Goal: Check status: Check status

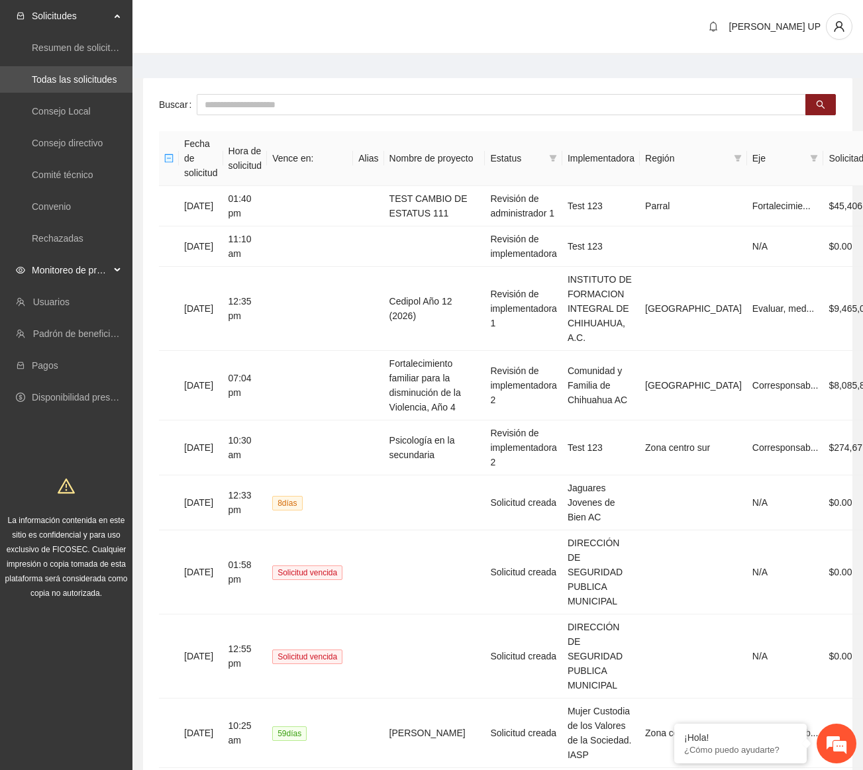
click at [103, 274] on span "Monitoreo de proyectos" at bounding box center [71, 270] width 78 height 26
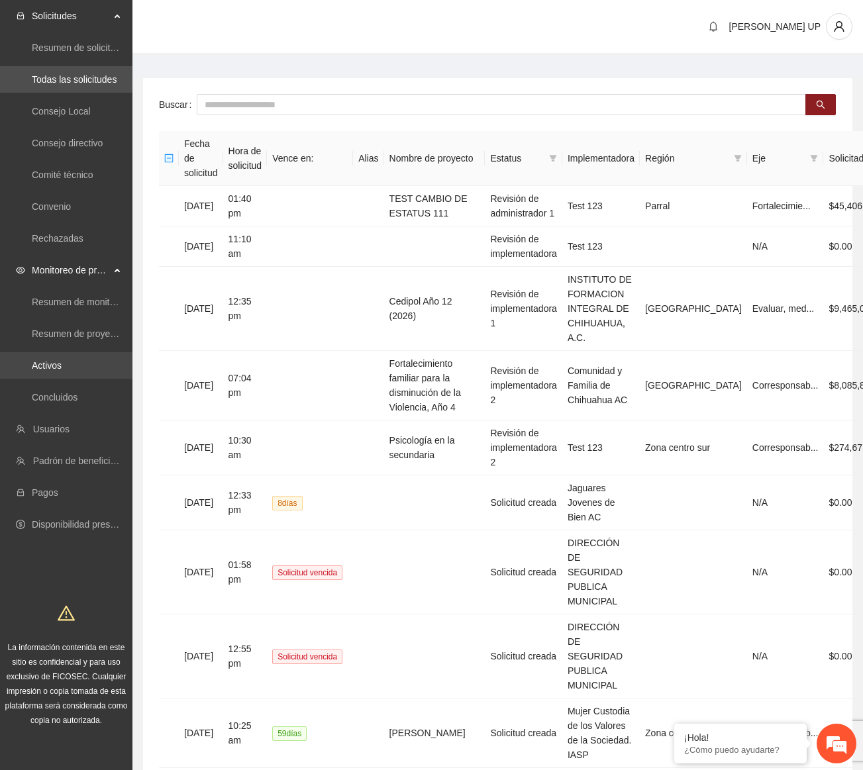
click at [62, 366] on link "Activos" at bounding box center [47, 365] width 30 height 11
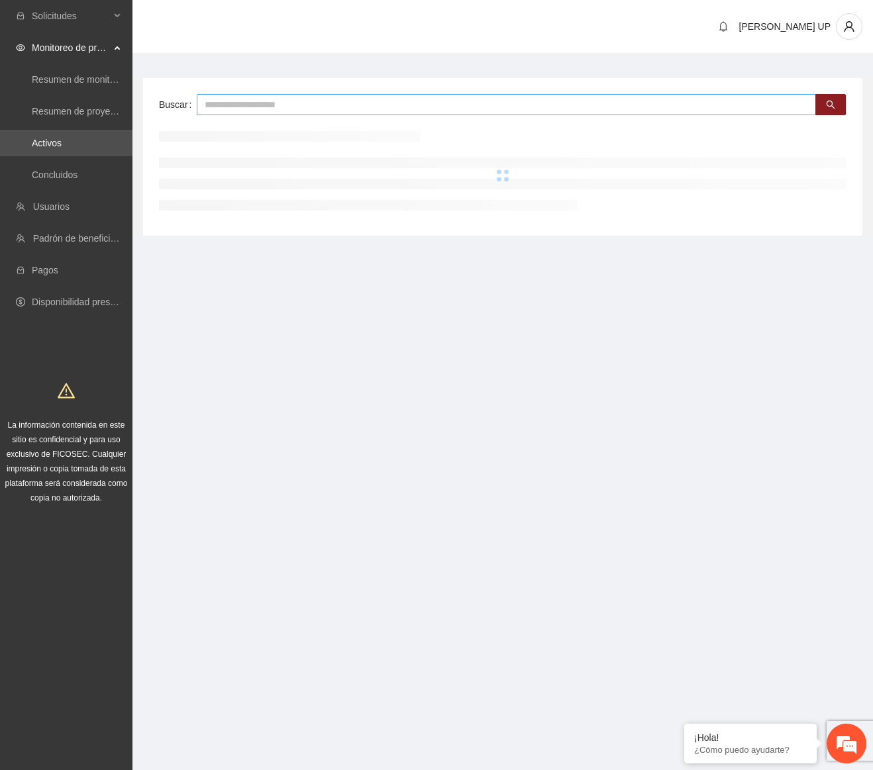
click at [250, 105] on input "text" at bounding box center [506, 104] width 619 height 21
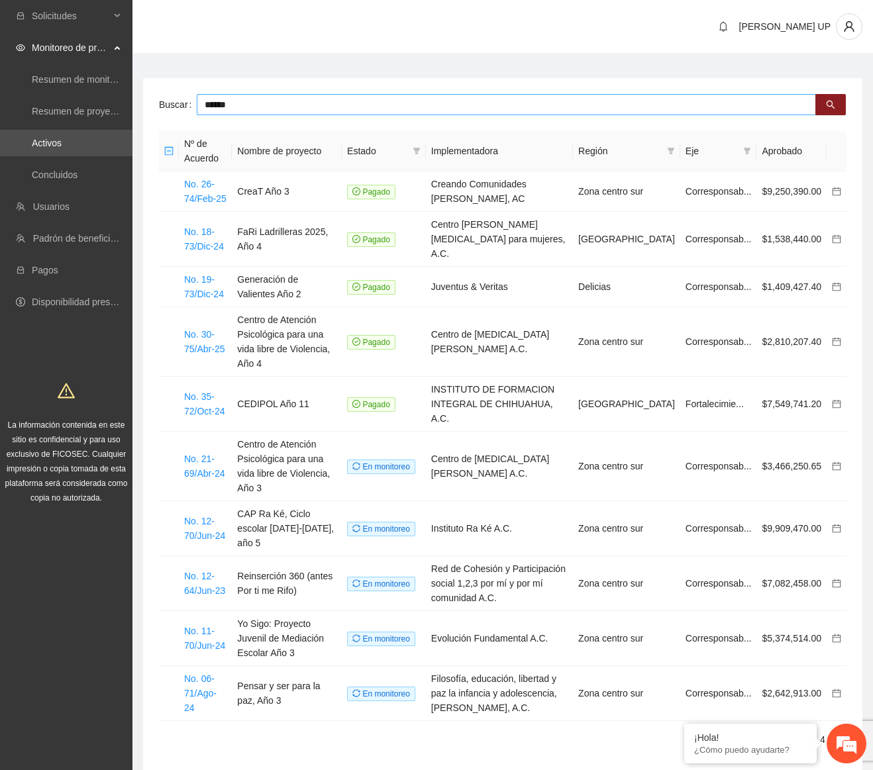
type input "******"
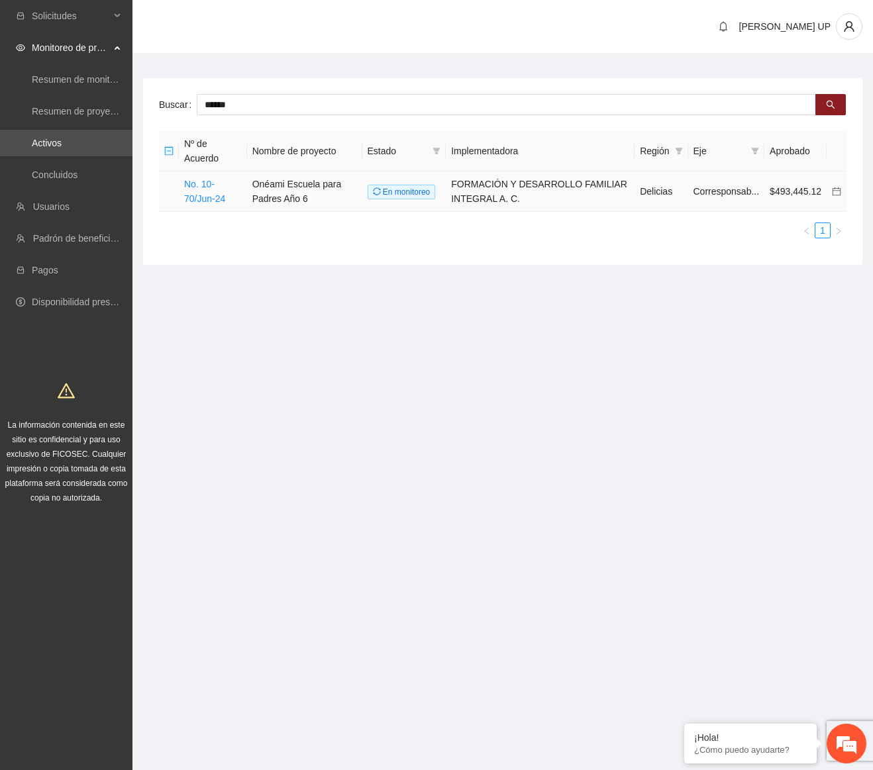
click at [207, 191] on td "No. 10-70/Jun-24" at bounding box center [213, 192] width 68 height 40
click at [207, 193] on link "No. 10-70/Jun-24" at bounding box center [204, 191] width 41 height 25
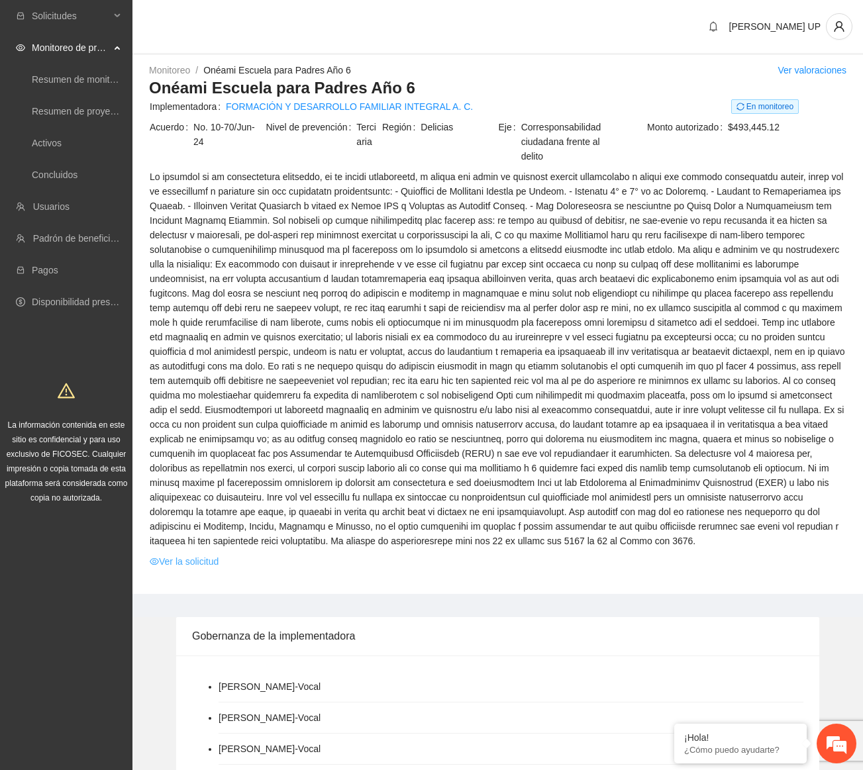
click at [209, 554] on link "Ver la solicitud" at bounding box center [184, 561] width 69 height 15
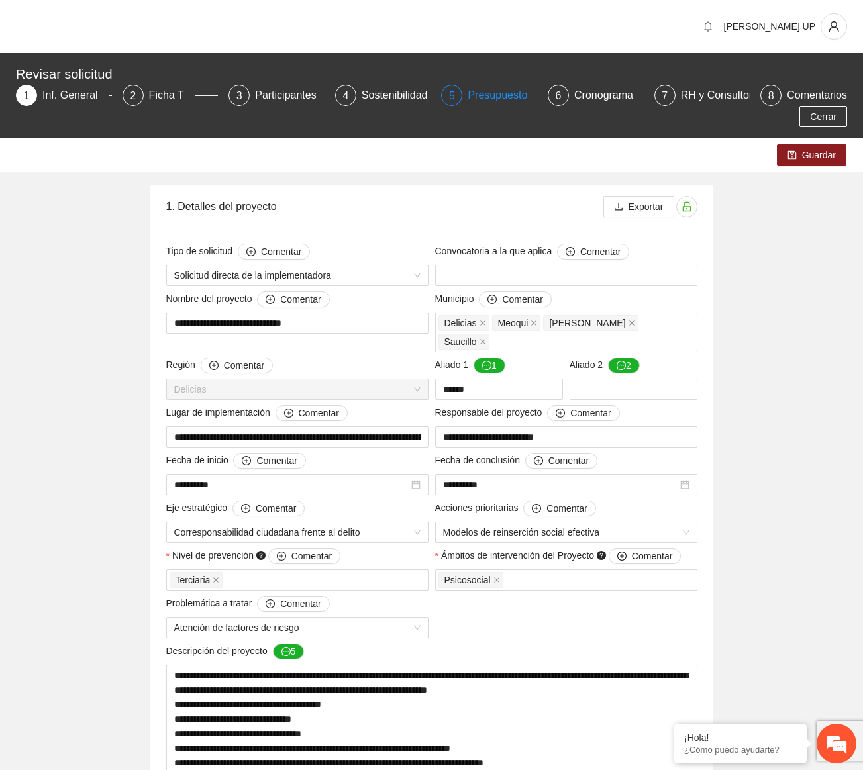
click at [474, 101] on div "Presupuesto" at bounding box center [503, 95] width 70 height 21
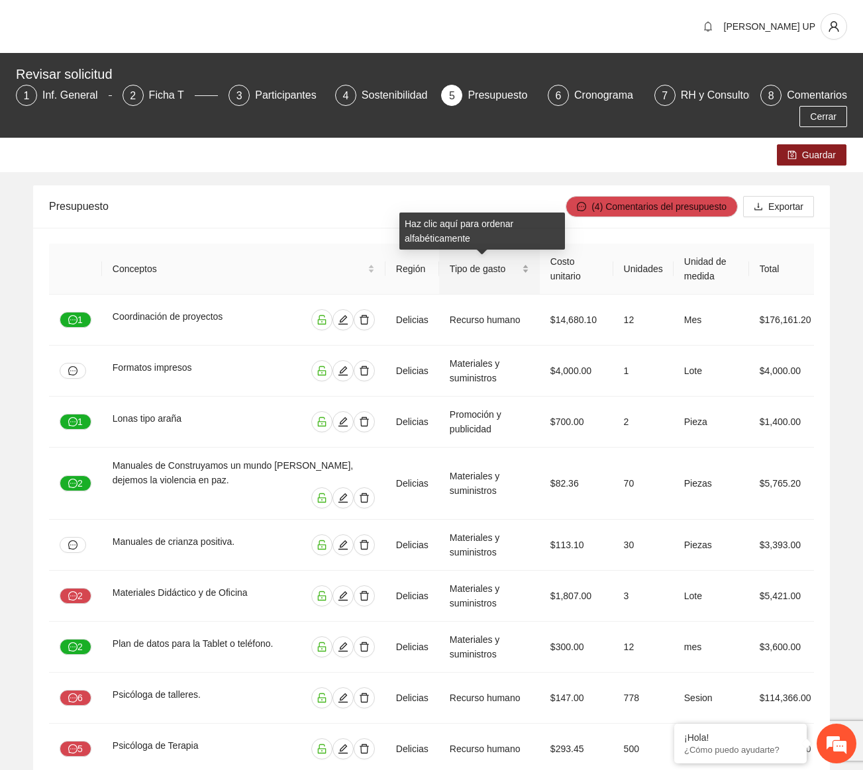
click at [498, 271] on span "Tipo de gasto" at bounding box center [485, 269] width 70 height 15
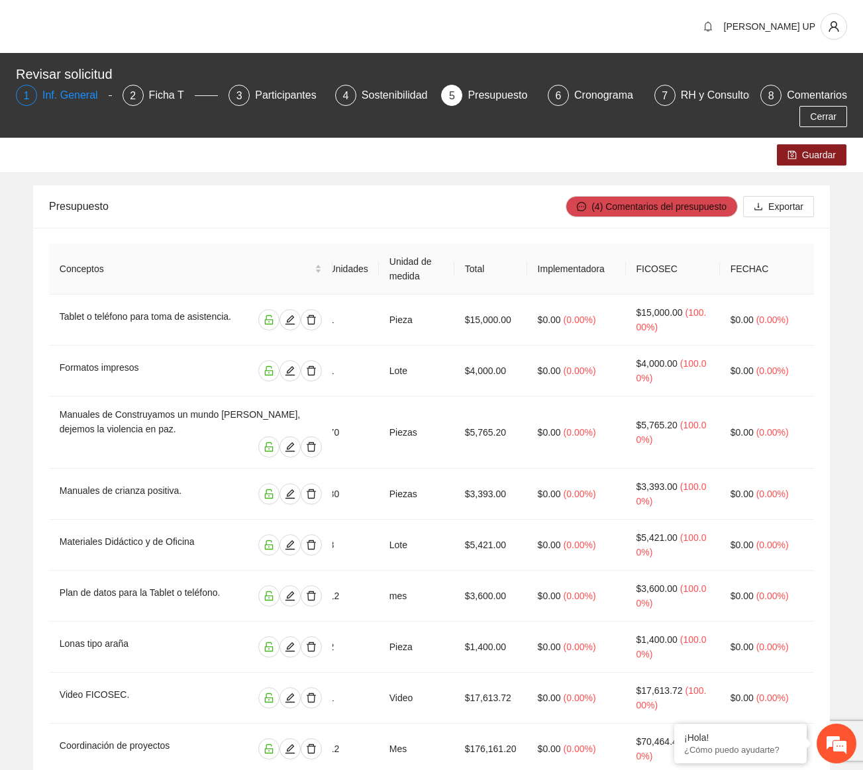
click at [62, 101] on div "Inf. General" at bounding box center [75, 95] width 66 height 21
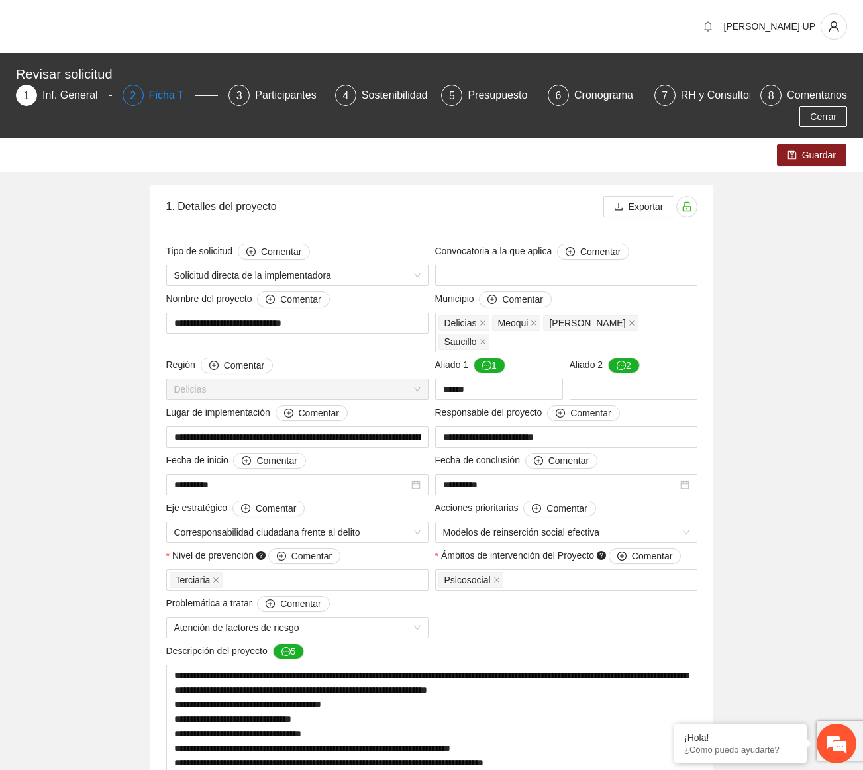
click at [150, 96] on div "Ficha T" at bounding box center [172, 95] width 46 height 21
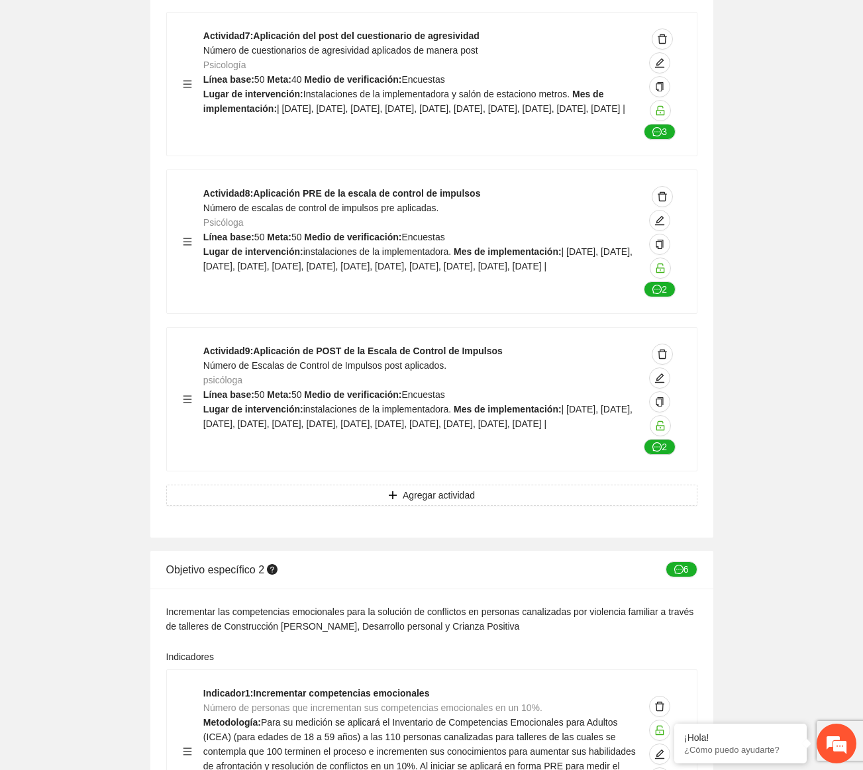
scroll to position [3112, 0]
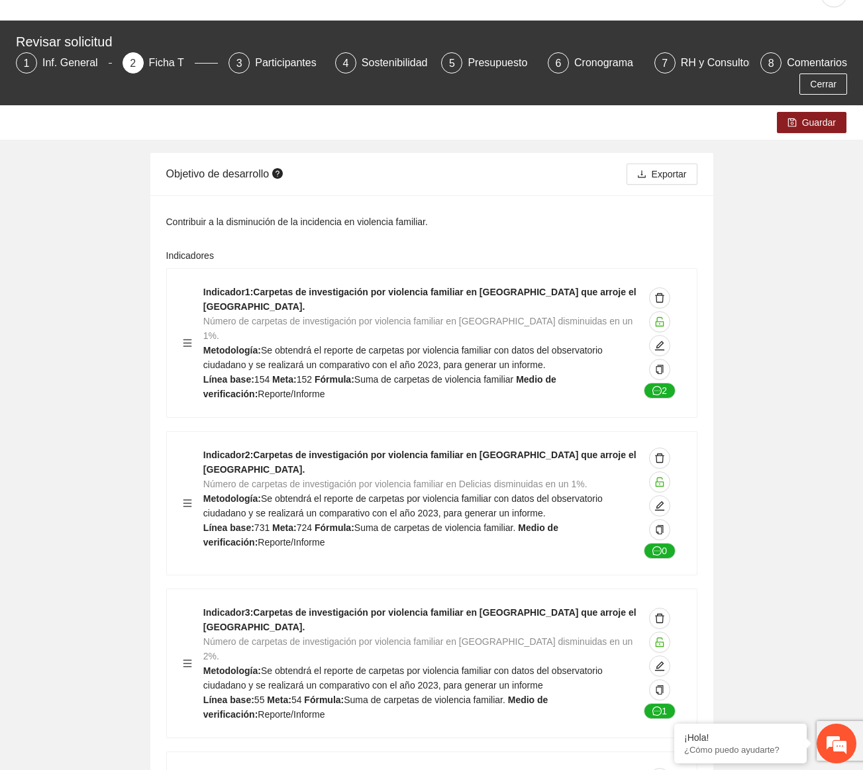
scroll to position [0, 0]
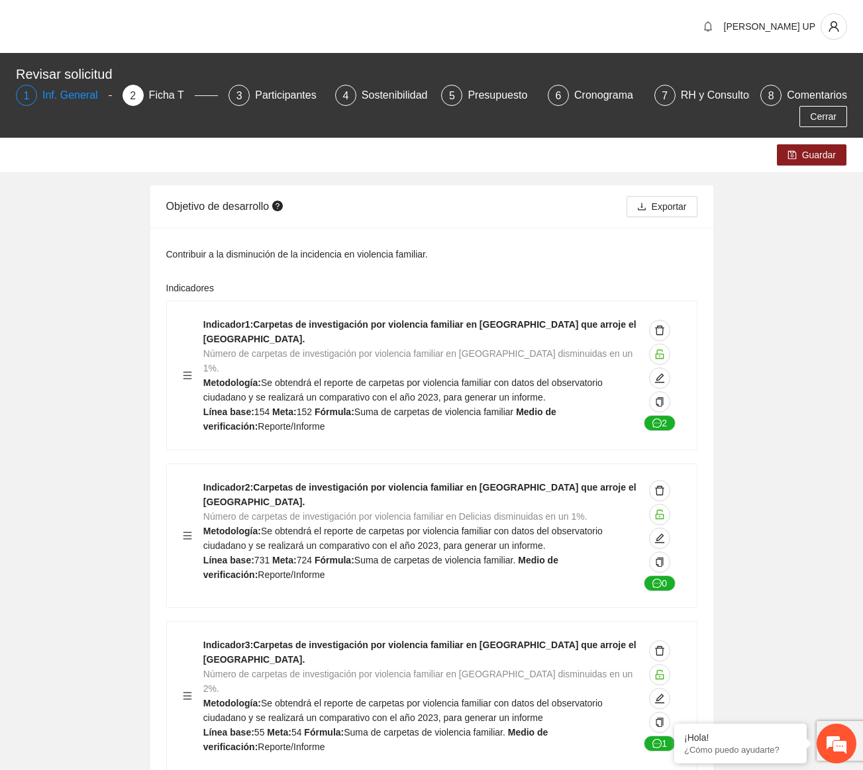
click at [70, 99] on div "Inf. General" at bounding box center [75, 95] width 66 height 21
click at [45, 99] on div "Inf. General" at bounding box center [75, 95] width 66 height 21
click at [34, 96] on div "1" at bounding box center [26, 95] width 21 height 21
click at [53, 95] on div "Inf. General" at bounding box center [75, 95] width 66 height 21
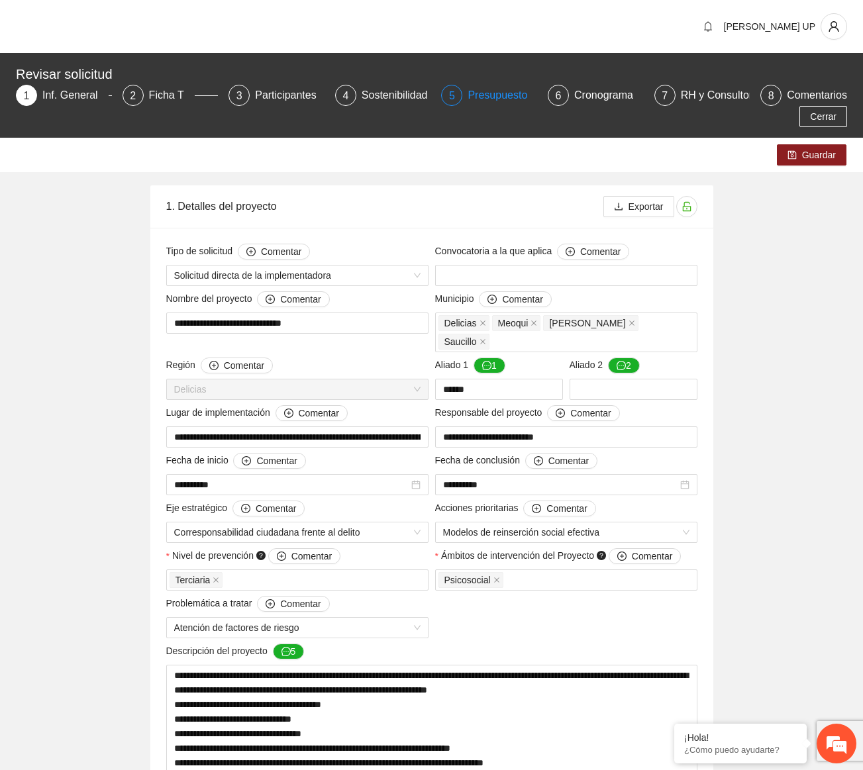
click at [462, 91] on div "5 Presupuesto" at bounding box center [489, 95] width 96 height 21
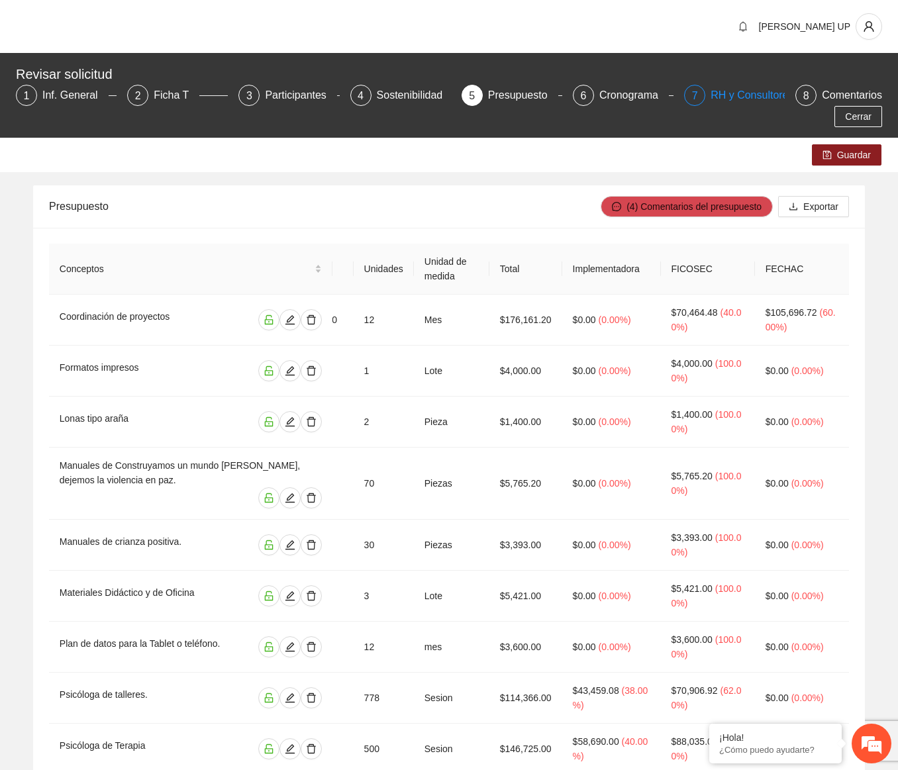
click at [746, 99] on div "RH y Consultores" at bounding box center [757, 95] width 93 height 21
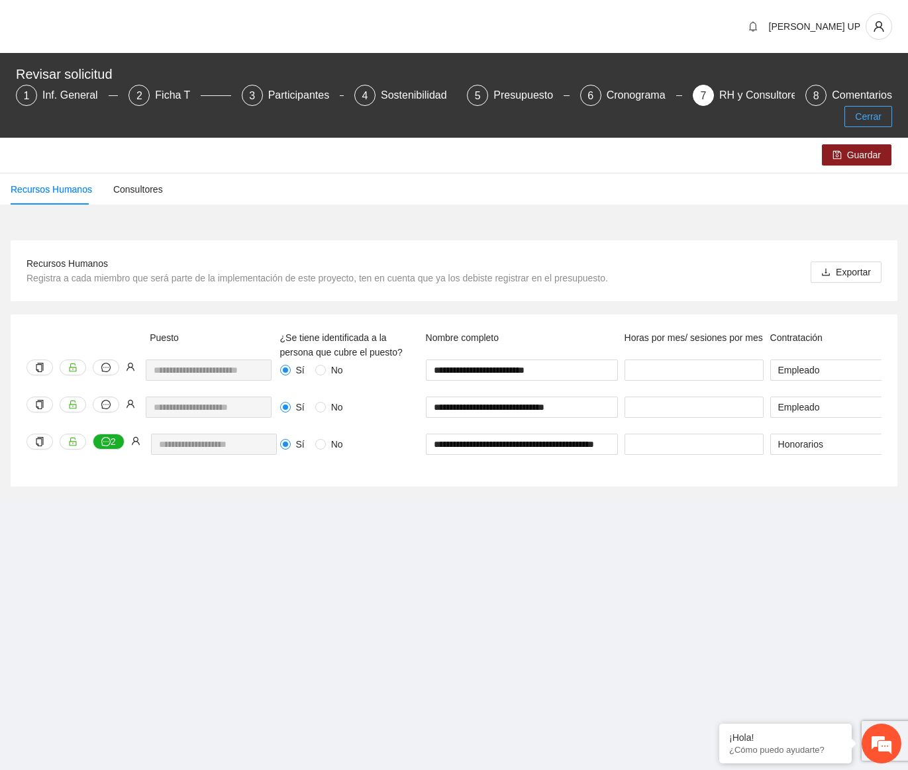
click at [864, 109] on span "Cerrar" at bounding box center [868, 116] width 26 height 15
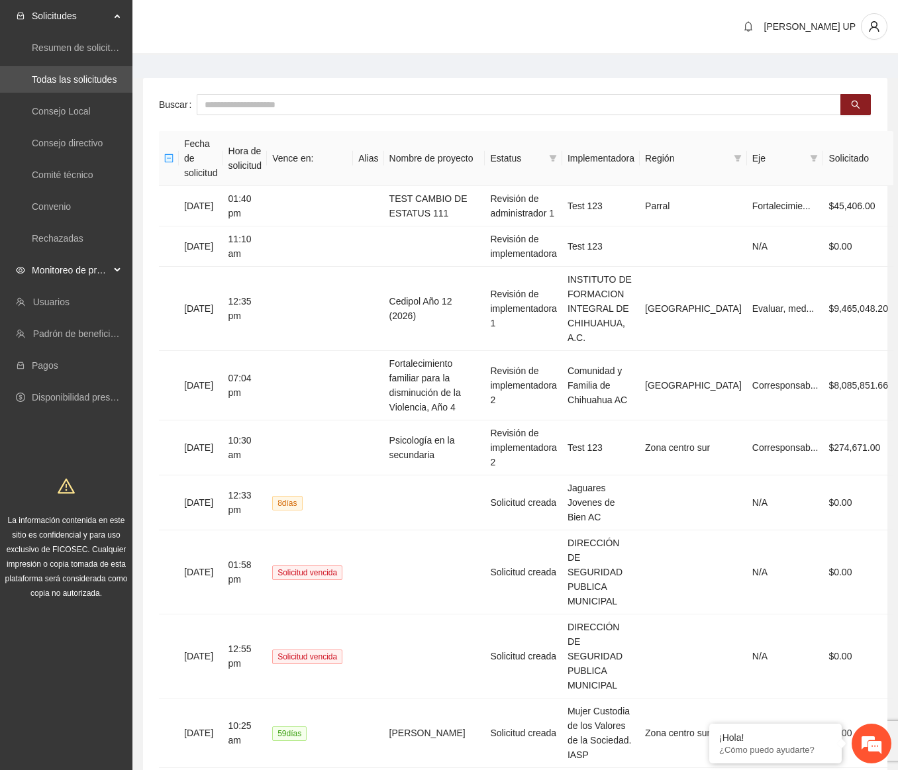
click at [62, 268] on span "Monitoreo de proyectos" at bounding box center [71, 270] width 78 height 26
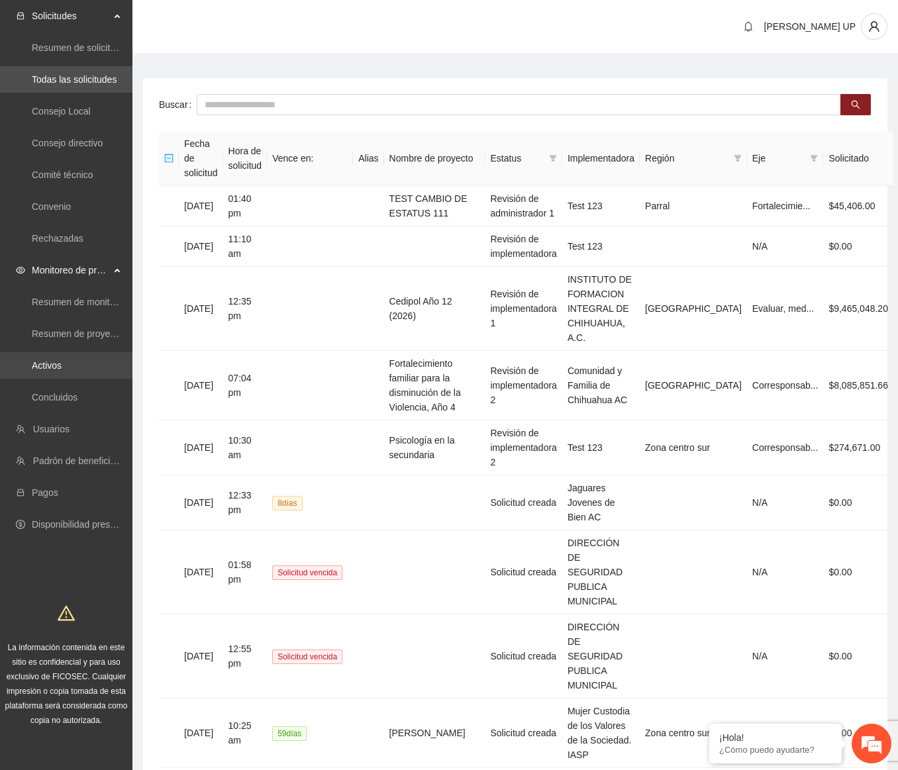
click at [62, 360] on link "Activos" at bounding box center [47, 365] width 30 height 11
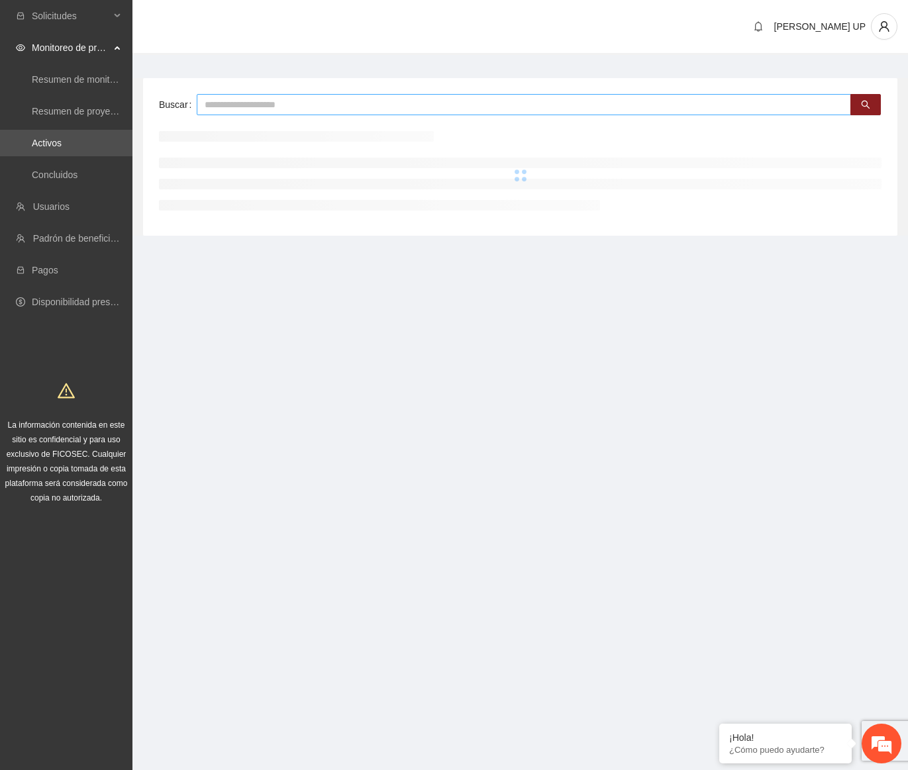
click at [238, 101] on input "text" at bounding box center [524, 104] width 654 height 21
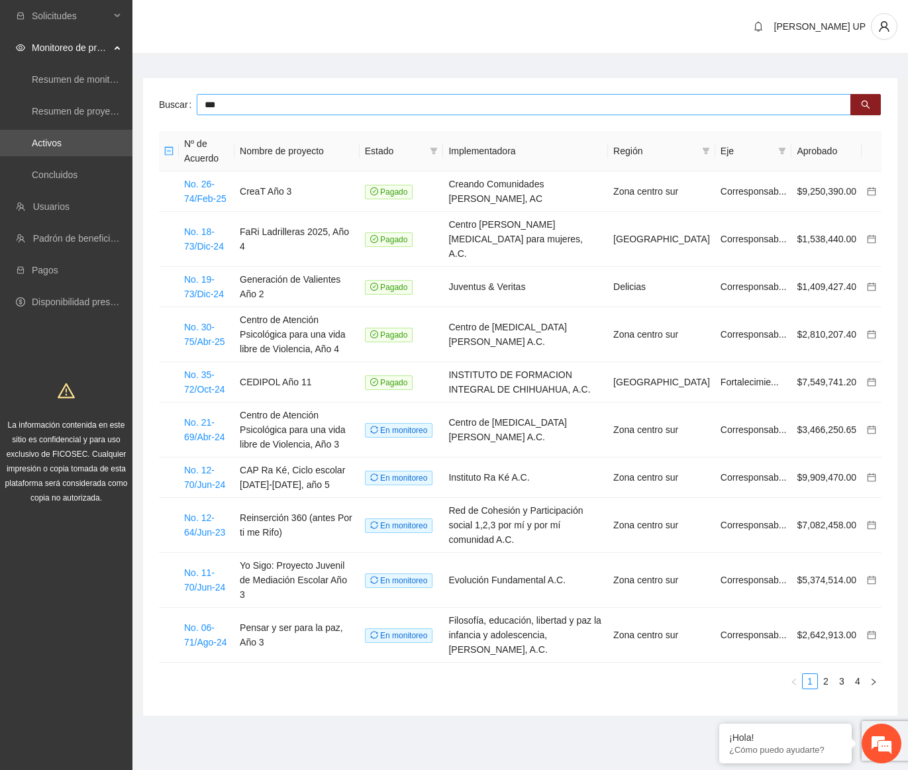
type input "***"
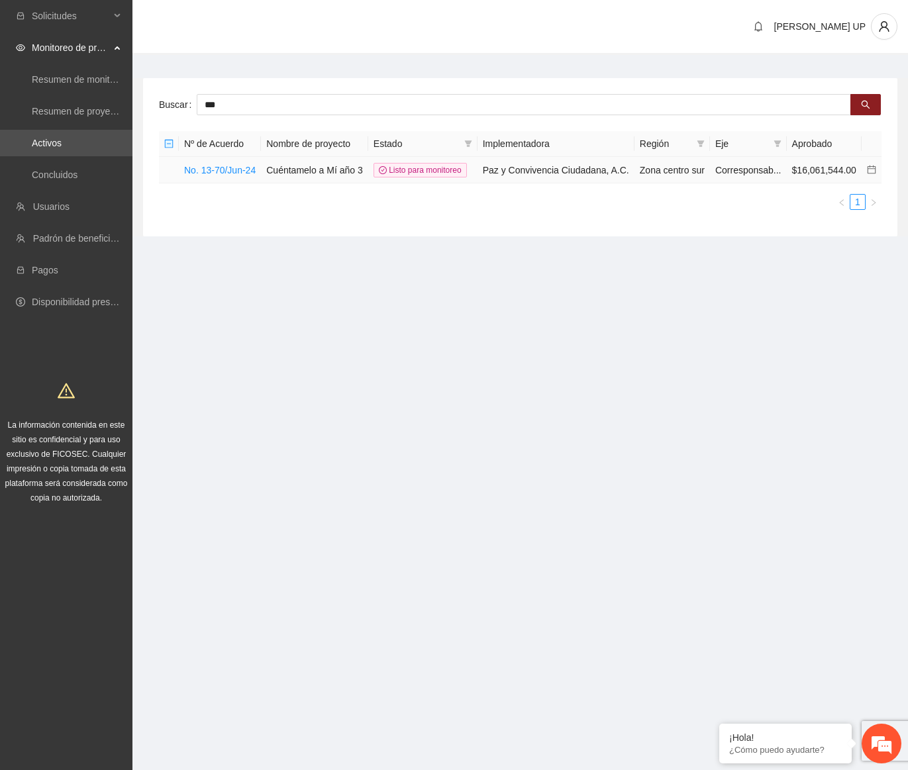
click at [252, 162] on td "No. 13-70/Jun-24" at bounding box center [220, 170] width 82 height 26
click at [250, 166] on link "No. 13-70/Jun-24" at bounding box center [220, 170] width 72 height 11
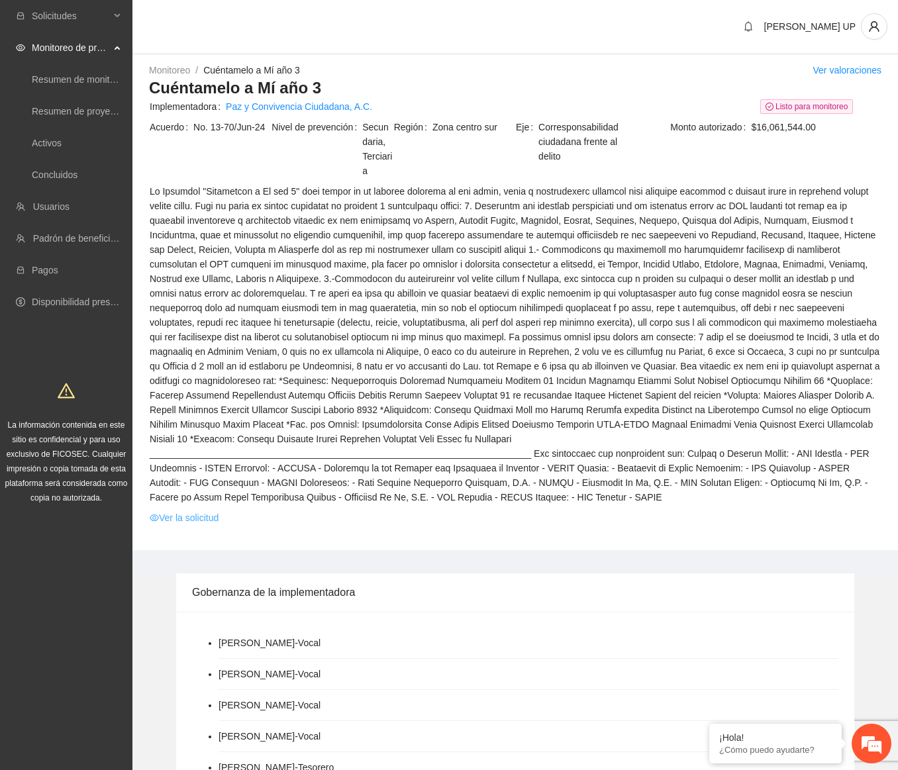
click at [209, 511] on link "Ver la solicitud" at bounding box center [184, 518] width 69 height 15
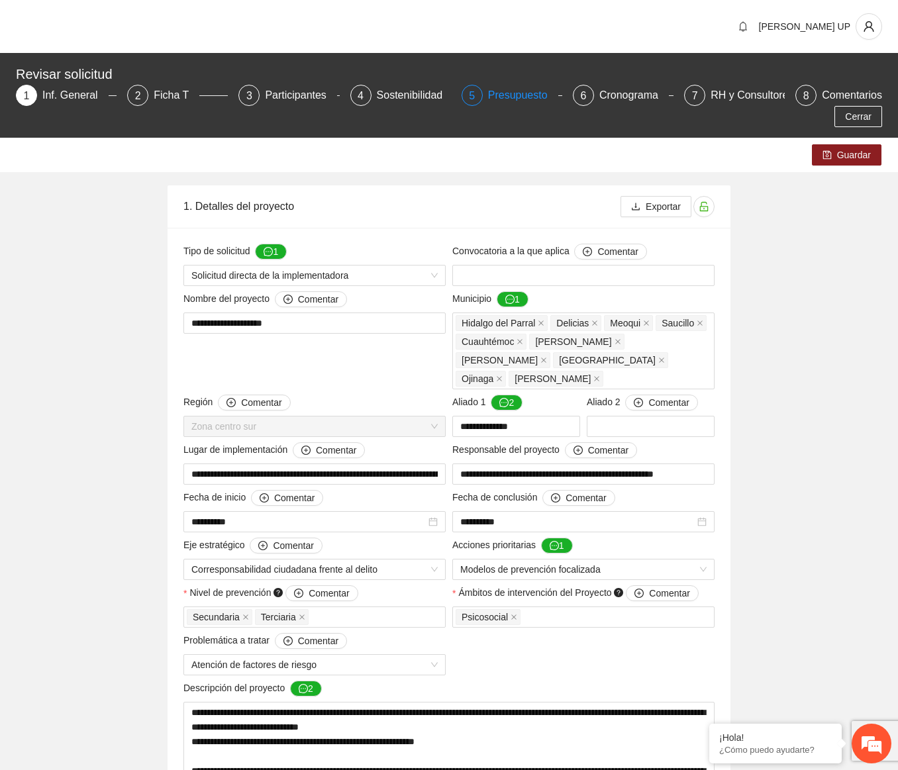
click at [503, 102] on div "Presupuesto" at bounding box center [523, 95] width 70 height 21
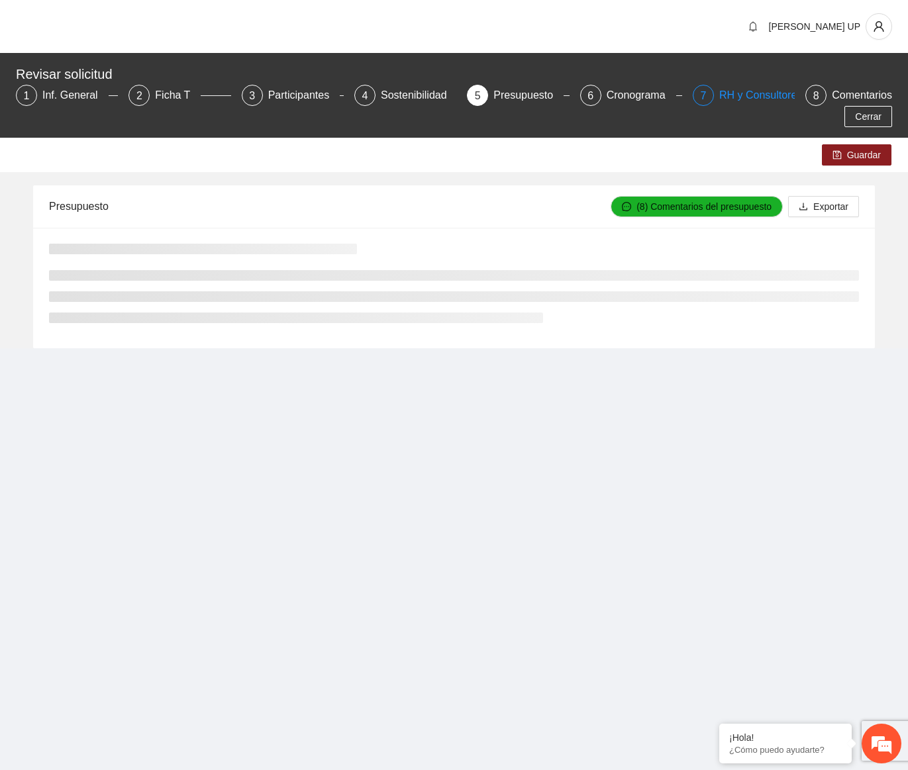
click at [669, 100] on div "6 Cronograma" at bounding box center [631, 95] width 102 height 21
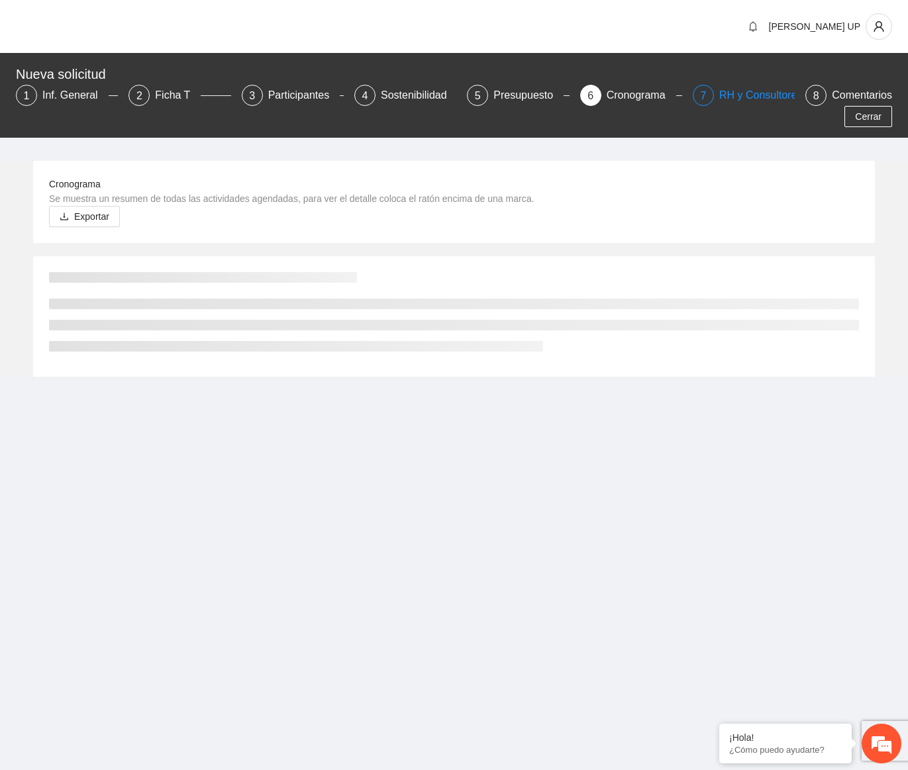
click at [693, 99] on div "7 RH y Consultores" at bounding box center [744, 95] width 102 height 21
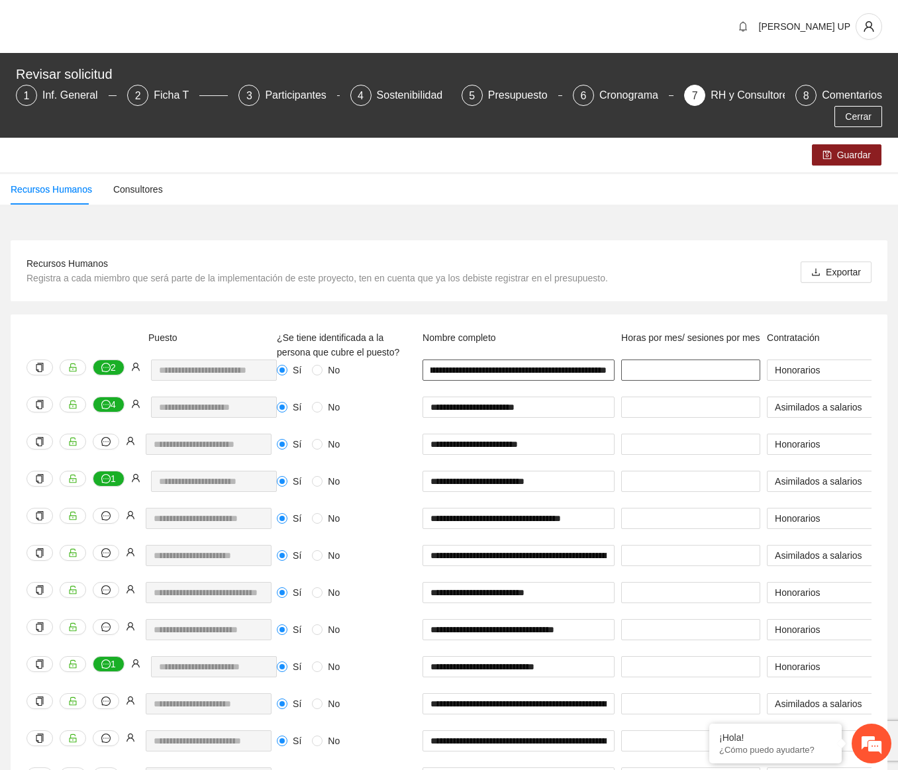
scroll to position [0, 85]
drag, startPoint x: 572, startPoint y: 373, endPoint x: 643, endPoint y: 376, distance: 70.9
click at [643, 376] on div "**********" at bounding box center [905, 378] width 1265 height 37
drag, startPoint x: 539, startPoint y: 374, endPoint x: 662, endPoint y: 375, distance: 123.2
click at [662, 375] on div "**********" at bounding box center [905, 378] width 1265 height 37
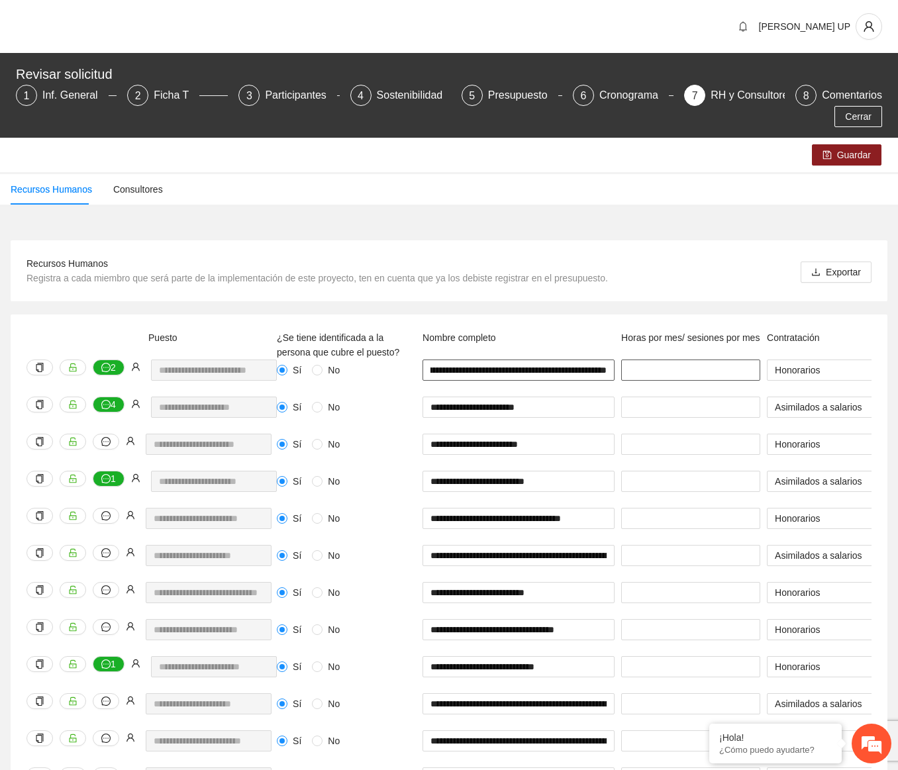
drag, startPoint x: 614, startPoint y: 371, endPoint x: 632, endPoint y: 375, distance: 18.2
click at [632, 375] on div "**********" at bounding box center [905, 378] width 1265 height 37
